Goal: Task Accomplishment & Management: Use online tool/utility

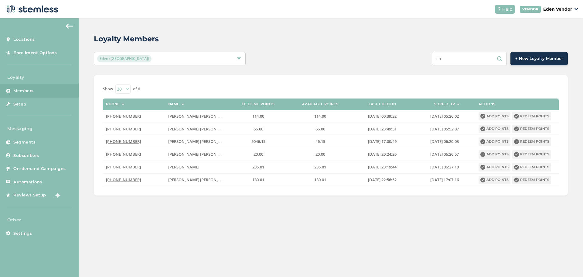
type input "c"
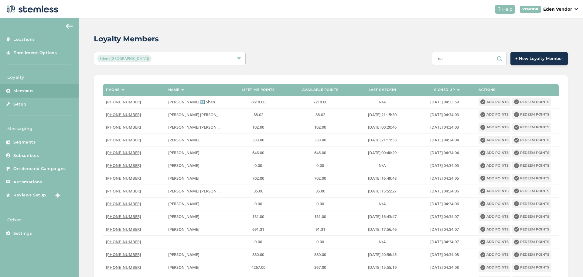
type input "m"
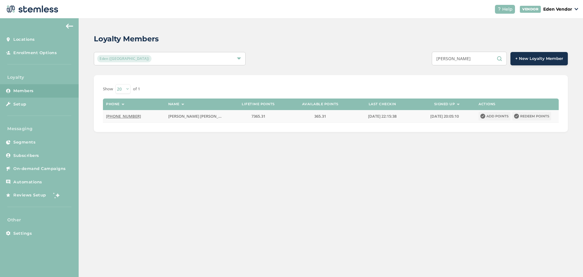
type input "[PERSON_NAME]"
click at [533, 116] on button "Redeem points" at bounding box center [532, 116] width 39 height 9
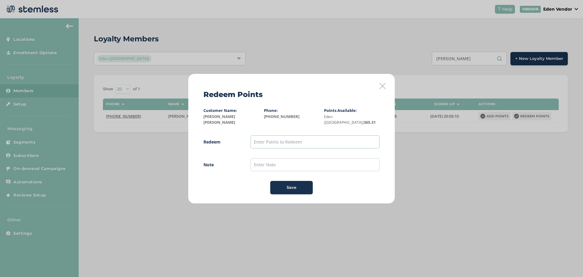
click at [282, 141] on input "text" at bounding box center [315, 141] width 129 height 13
type input "300"
click at [258, 160] on input "text" at bounding box center [315, 164] width 129 height 13
type input "8/21"
click at [297, 184] on div "Save" at bounding box center [291, 187] width 33 height 6
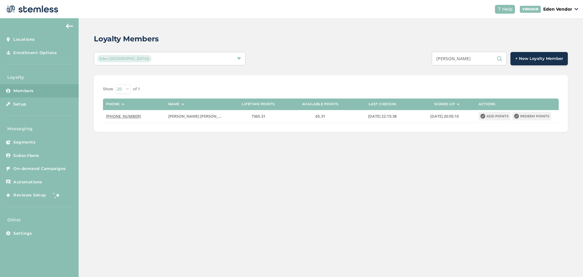
drag, startPoint x: 469, startPoint y: 59, endPoint x: 368, endPoint y: 63, distance: 100.9
click at [374, 61] on div "[PERSON_NAME] + New Loyalty Member" at bounding box center [430, 59] width 276 height 14
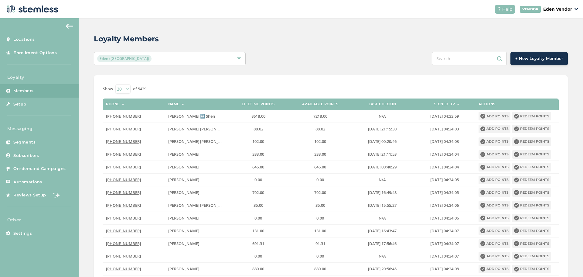
click at [463, 59] on input "text" at bounding box center [469, 59] width 75 height 14
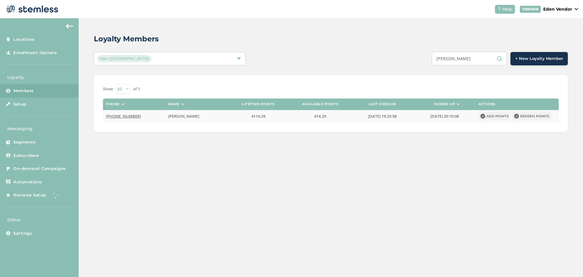
type input "[PERSON_NAME]"
click at [530, 115] on button "Redeem points" at bounding box center [532, 116] width 39 height 9
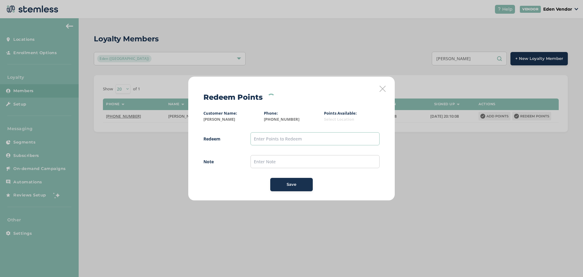
click at [269, 136] on input "text" at bounding box center [315, 138] width 129 height 13
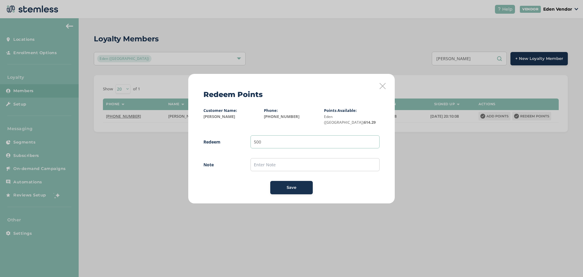
type input "500"
click at [258, 159] on input "text" at bounding box center [315, 164] width 129 height 13
type input "8/21"
click at [284, 187] on div "Save" at bounding box center [291, 187] width 33 height 6
